Goal: Navigation & Orientation: Find specific page/section

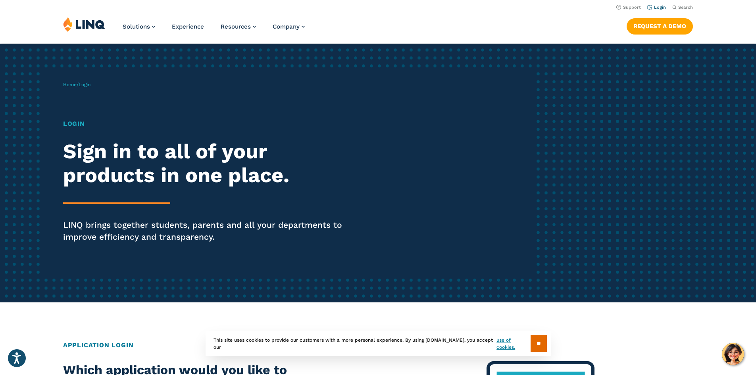
click at [658, 7] on link "Login" at bounding box center [656, 7] width 19 height 5
click at [72, 87] on link "Home" at bounding box center [69, 85] width 13 height 6
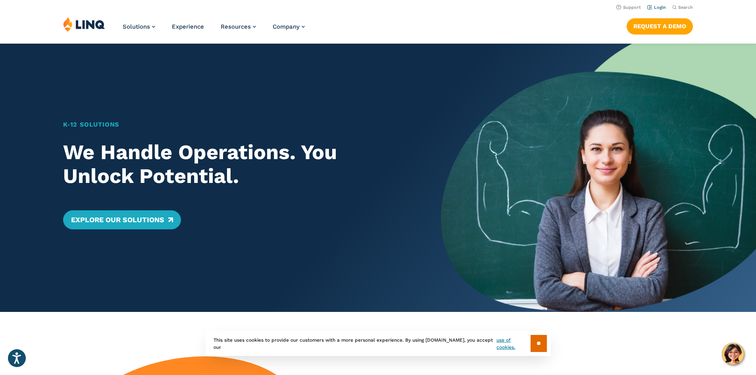
click at [655, 6] on link "Login" at bounding box center [656, 7] width 19 height 5
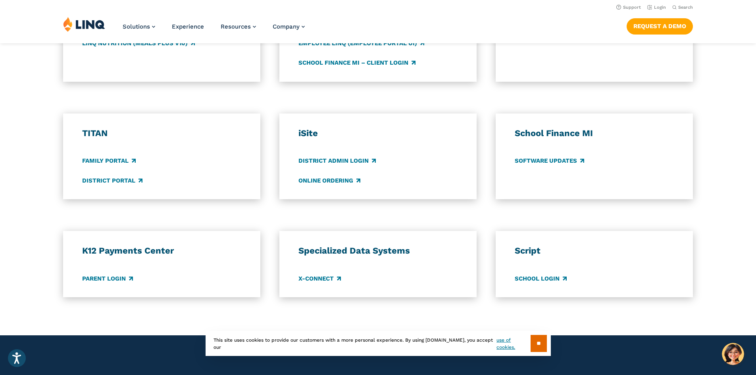
scroll to position [516, 0]
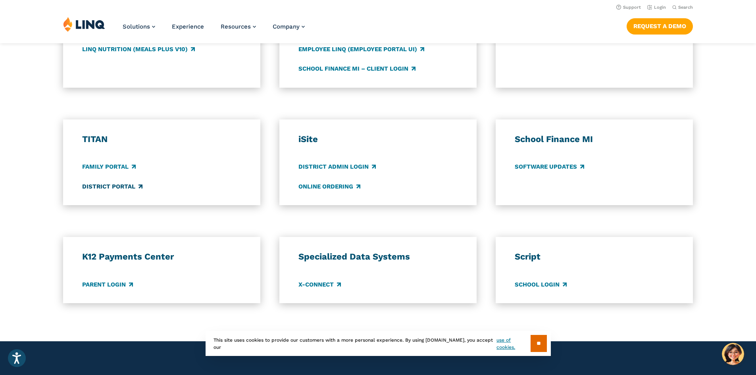
click at [116, 186] on link "District Portal" at bounding box center [112, 186] width 60 height 9
